Goal: Task Accomplishment & Management: Use online tool/utility

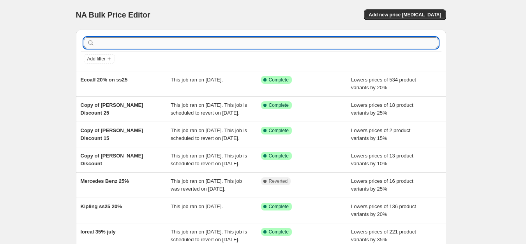
click at [215, 44] on input "text" at bounding box center [267, 42] width 342 height 11
type input "viv"
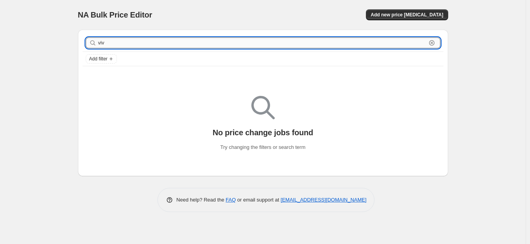
click at [117, 43] on input "viv" at bounding box center [262, 42] width 328 height 11
type input "vict"
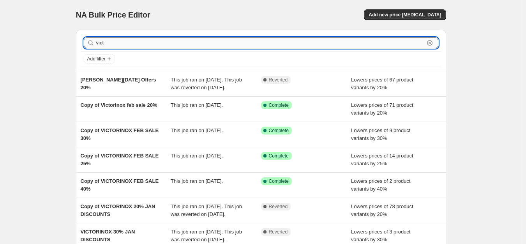
click at [132, 41] on input "vict" at bounding box center [260, 42] width 328 height 11
type input "wenge"
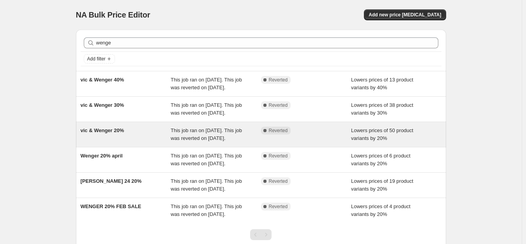
click at [109, 133] on span "vic & Wenger 20%" at bounding box center [103, 130] width 44 height 6
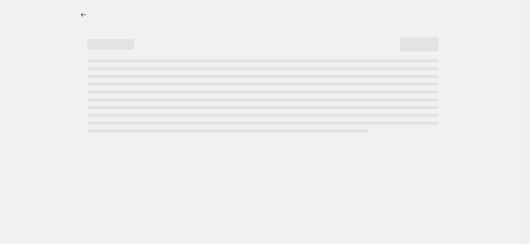
select select "percentage"
select select "no_change"
select select "tag"
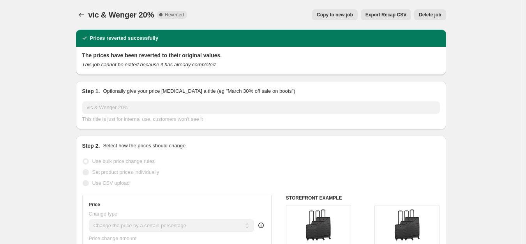
click at [350, 16] on span "Copy to new job" at bounding box center [335, 15] width 36 height 6
select select "percentage"
select select "no_change"
select select "tag"
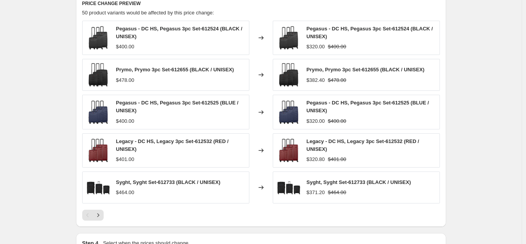
scroll to position [631, 0]
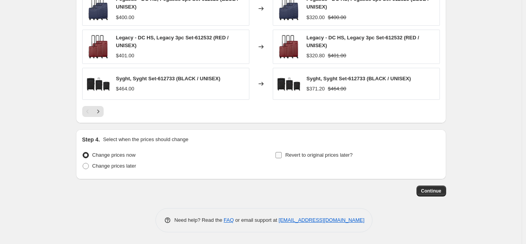
click at [280, 154] on input "Revert to original prices later?" at bounding box center [279, 155] width 6 height 6
checkbox input "true"
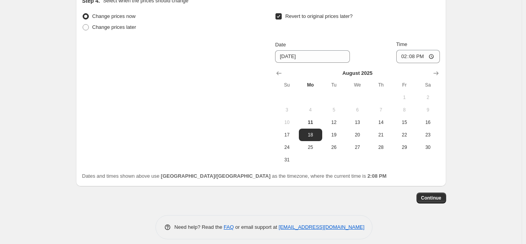
scroll to position [777, 0]
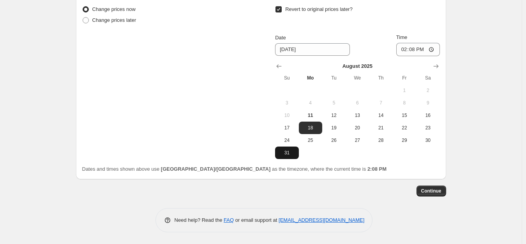
click at [292, 147] on button "31" at bounding box center [286, 153] width 23 height 12
type input "[DATE]"
click at [409, 51] on input "14:08" at bounding box center [419, 49] width 44 height 13
type input "23:59"
click at [422, 190] on button "Continue" at bounding box center [432, 191] width 30 height 11
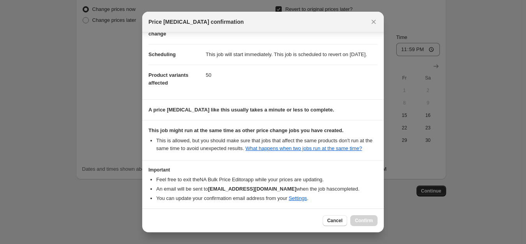
scroll to position [92, 0]
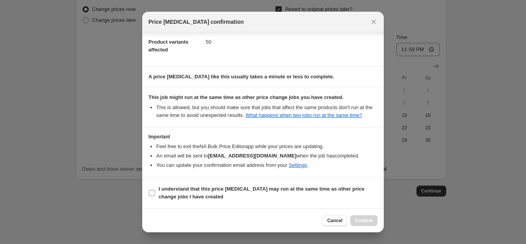
click at [219, 193] on span "I understand that this price [MEDICAL_DATA] may run at the same time as other p…" at bounding box center [268, 193] width 219 height 16
click at [155, 193] on input "I understand that this price [MEDICAL_DATA] may run at the same time as other p…" at bounding box center [152, 193] width 6 height 6
checkbox input "true"
click at [361, 221] on span "Confirm" at bounding box center [364, 221] width 18 height 6
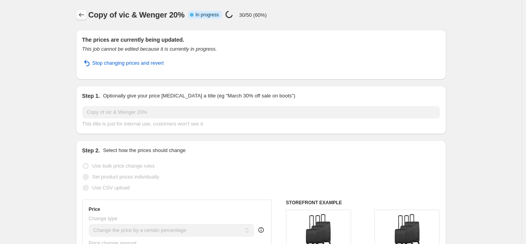
click at [81, 18] on icon "Price change jobs" at bounding box center [82, 15] width 8 height 8
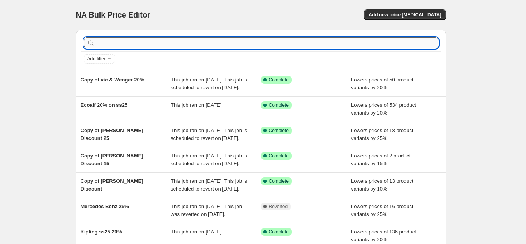
click at [163, 43] on input "text" at bounding box center [267, 42] width 342 height 11
type input "vic & we"
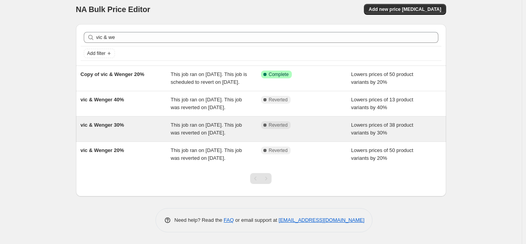
scroll to position [37, 0]
click at [123, 122] on span "vic & Wenger 30%" at bounding box center [103, 125] width 44 height 6
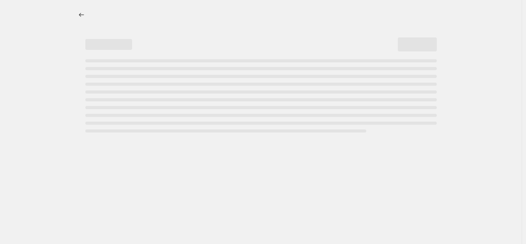
select select "percentage"
select select "no_change"
select select "tag"
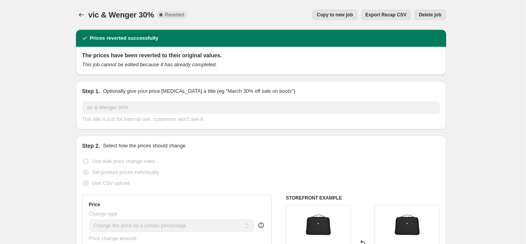
click at [347, 13] on span "Copy to new job" at bounding box center [335, 15] width 36 height 6
select select "percentage"
select select "no_change"
select select "tag"
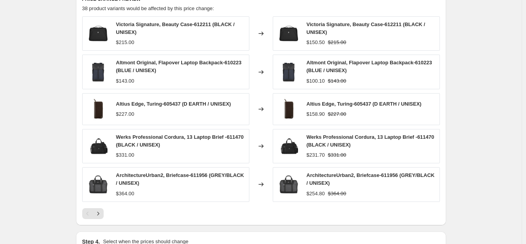
scroll to position [634, 0]
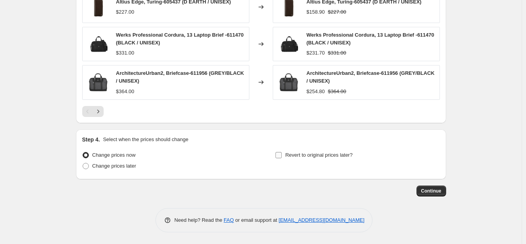
click at [317, 158] on span "Revert to original prices later?" at bounding box center [318, 155] width 67 height 8
click at [282, 158] on input "Revert to original prices later?" at bounding box center [279, 155] width 6 height 6
checkbox input "true"
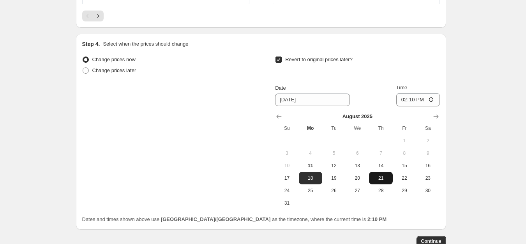
scroll to position [751, 0]
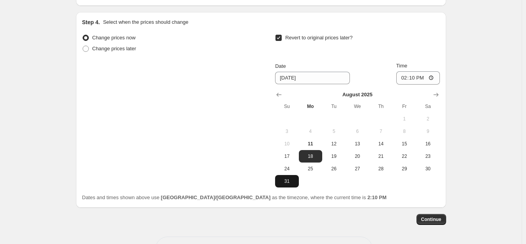
click at [289, 179] on span "31" at bounding box center [286, 181] width 17 height 6
type input "[DATE]"
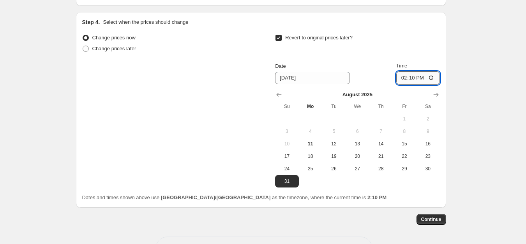
click at [404, 80] on input "14:10" at bounding box center [419, 77] width 44 height 13
type input "23:59"
click at [431, 223] on button "Continue" at bounding box center [432, 219] width 30 height 11
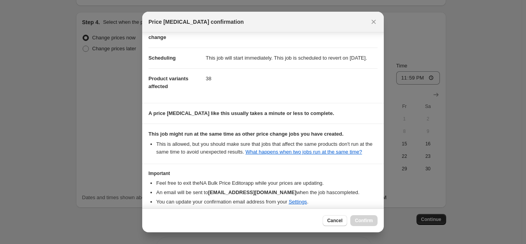
scroll to position [92, 0]
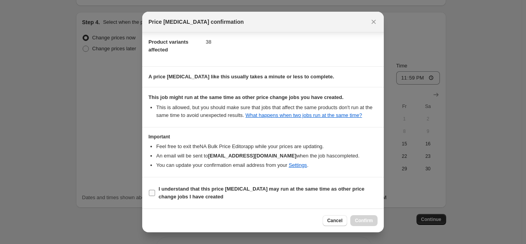
click at [218, 188] on b "I understand that this price [MEDICAL_DATA] may run at the same time as other p…" at bounding box center [262, 193] width 206 height 14
click at [155, 190] on input "I understand that this price [MEDICAL_DATA] may run at the same time as other p…" at bounding box center [152, 193] width 6 height 6
checkbox input "true"
click at [366, 220] on span "Confirm" at bounding box center [364, 221] width 18 height 6
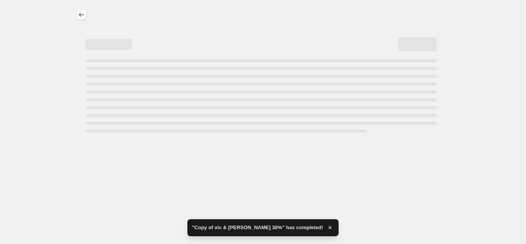
select select "percentage"
select select "no_change"
select select "tag"
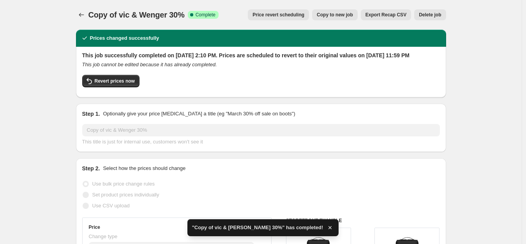
click at [89, 15] on div at bounding box center [82, 14] width 12 height 11
click at [85, 16] on icon "Price change jobs" at bounding box center [82, 15] width 8 height 8
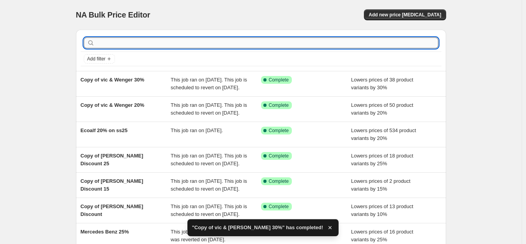
click at [200, 39] on input "text" at bounding box center [267, 42] width 342 height 11
type input "vic & we"
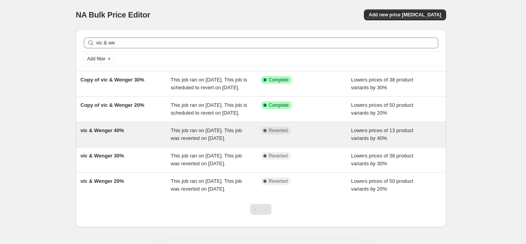
click at [94, 133] on span "vic & Wenger 40%" at bounding box center [103, 130] width 44 height 6
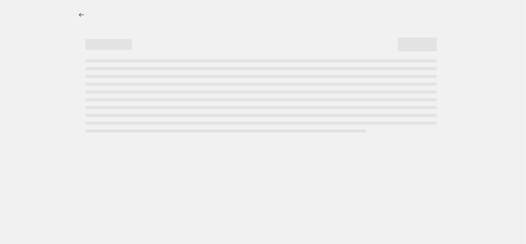
select select "percentage"
select select "no_change"
select select "tag"
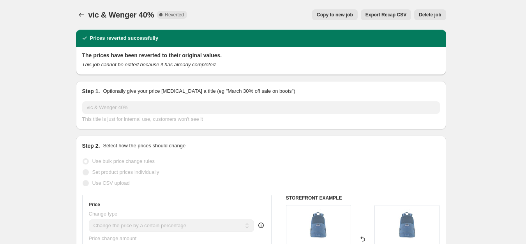
click at [345, 14] on span "Copy to new job" at bounding box center [335, 15] width 36 height 6
select select "percentage"
select select "no_change"
select select "tag"
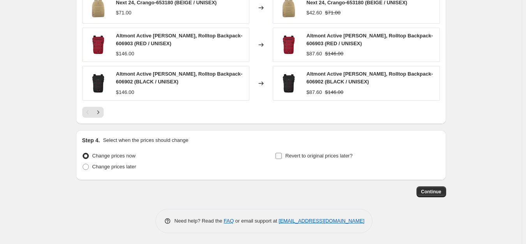
scroll to position [628, 0]
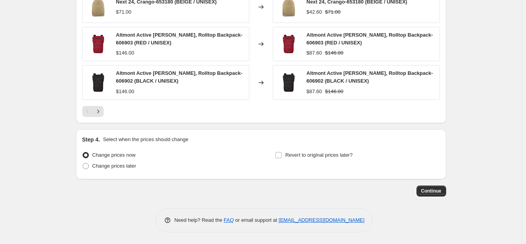
click at [308, 149] on div "Step 4. Select when the prices should change Change prices now Change prices la…" at bounding box center [261, 154] width 358 height 37
click at [307, 149] on div "Step 4. Select when the prices should change Change prices now Change prices la…" at bounding box center [261, 154] width 358 height 37
click at [307, 153] on span "Revert to original prices later?" at bounding box center [318, 155] width 67 height 6
click at [282, 153] on input "Revert to original prices later?" at bounding box center [279, 155] width 6 height 6
checkbox input "true"
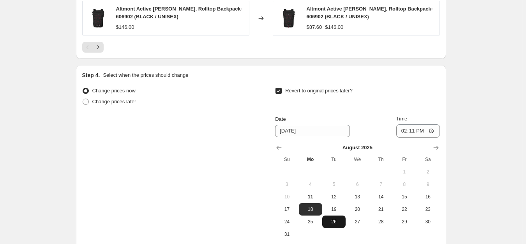
scroll to position [774, 0]
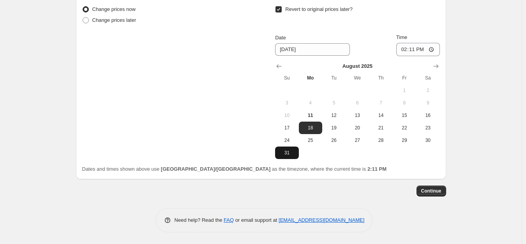
click at [290, 154] on span "31" at bounding box center [286, 153] width 17 height 6
type input "[DATE]"
click at [405, 52] on input "14:11" at bounding box center [419, 49] width 44 height 13
type input "23:59"
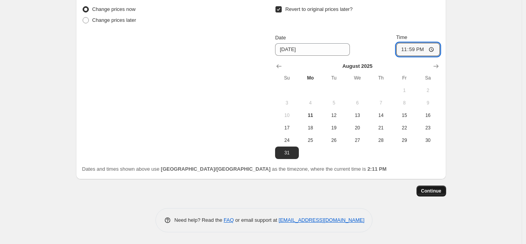
click at [434, 194] on button "Continue" at bounding box center [432, 191] width 30 height 11
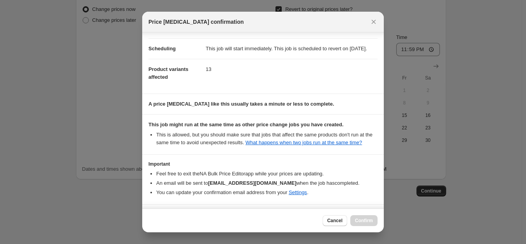
scroll to position [92, 0]
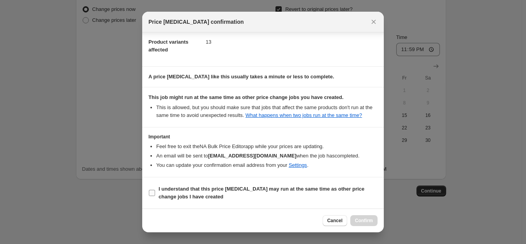
click at [196, 186] on label "I understand that this price [MEDICAL_DATA] may run at the same time as other p…" at bounding box center [263, 193] width 229 height 19
click at [155, 190] on input "I understand that this price [MEDICAL_DATA] may run at the same time as other p…" at bounding box center [152, 193] width 6 height 6
checkbox input "true"
click at [379, 219] on div "Cancel Confirm" at bounding box center [263, 221] width 242 height 24
click at [364, 219] on span "Confirm" at bounding box center [364, 221] width 18 height 6
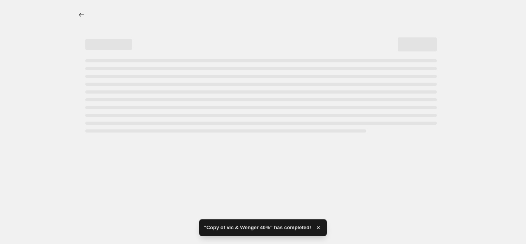
select select "percentage"
select select "no_change"
select select "tag"
